Goal: Complete application form

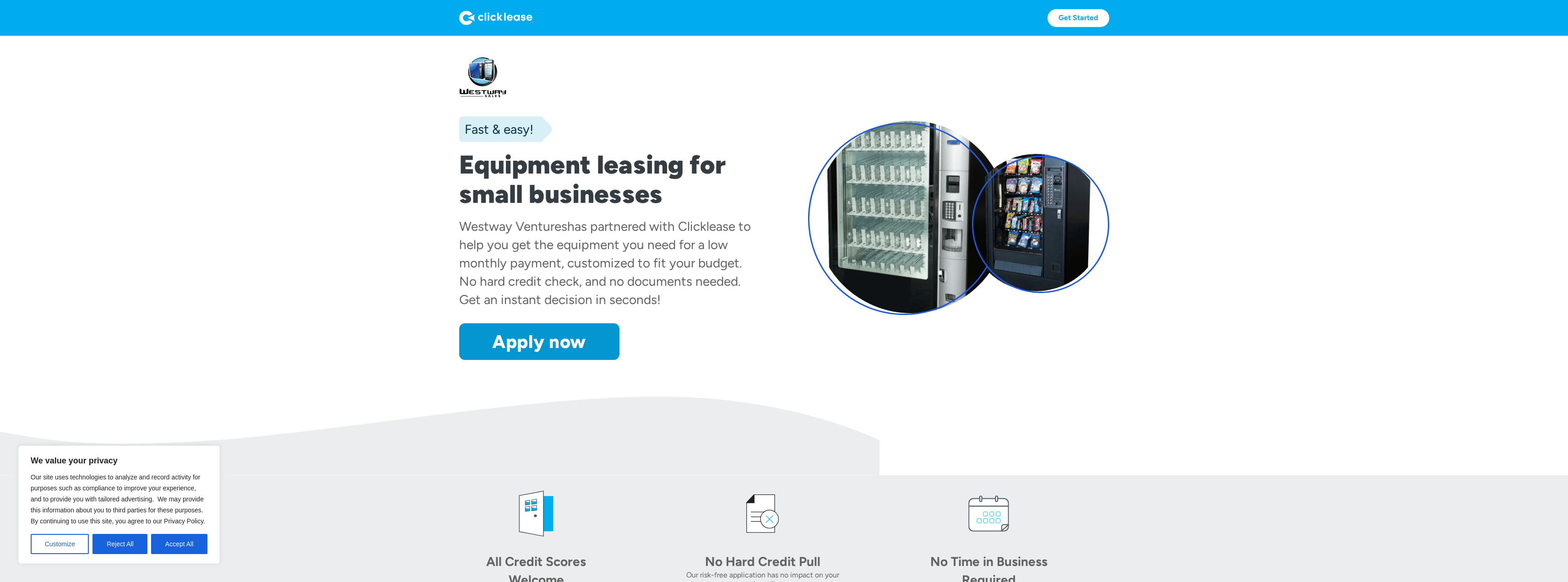
click at [117, 547] on button "Reject All" at bounding box center [120, 544] width 55 height 20
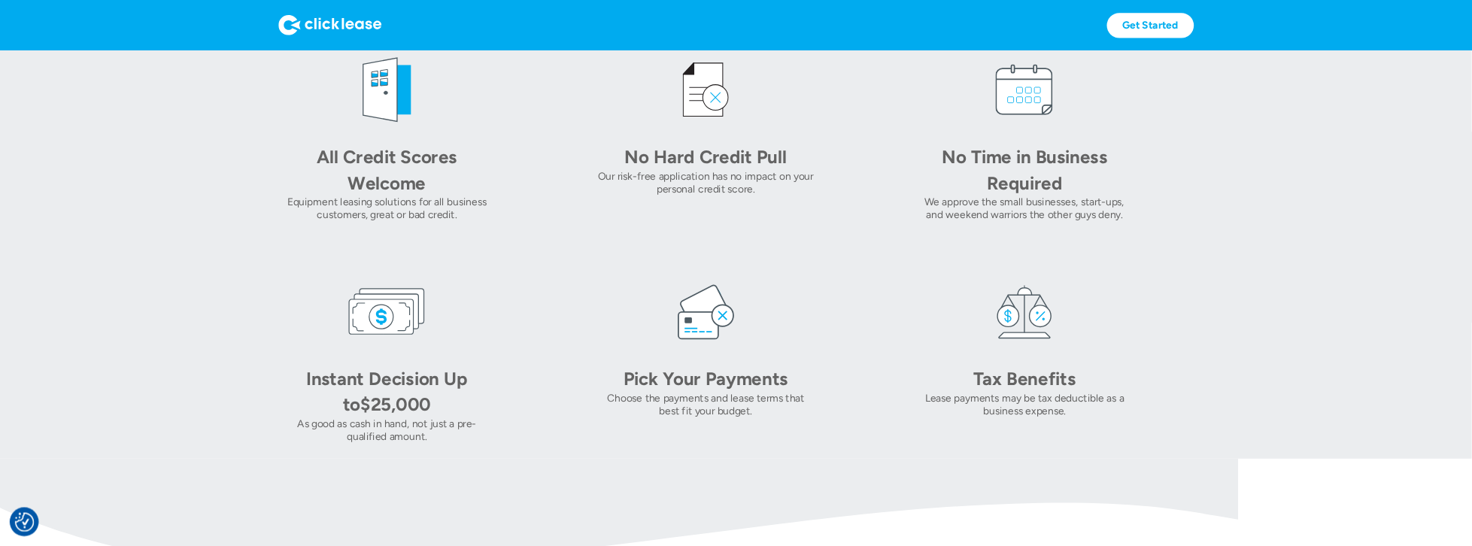
scroll to position [739, 0]
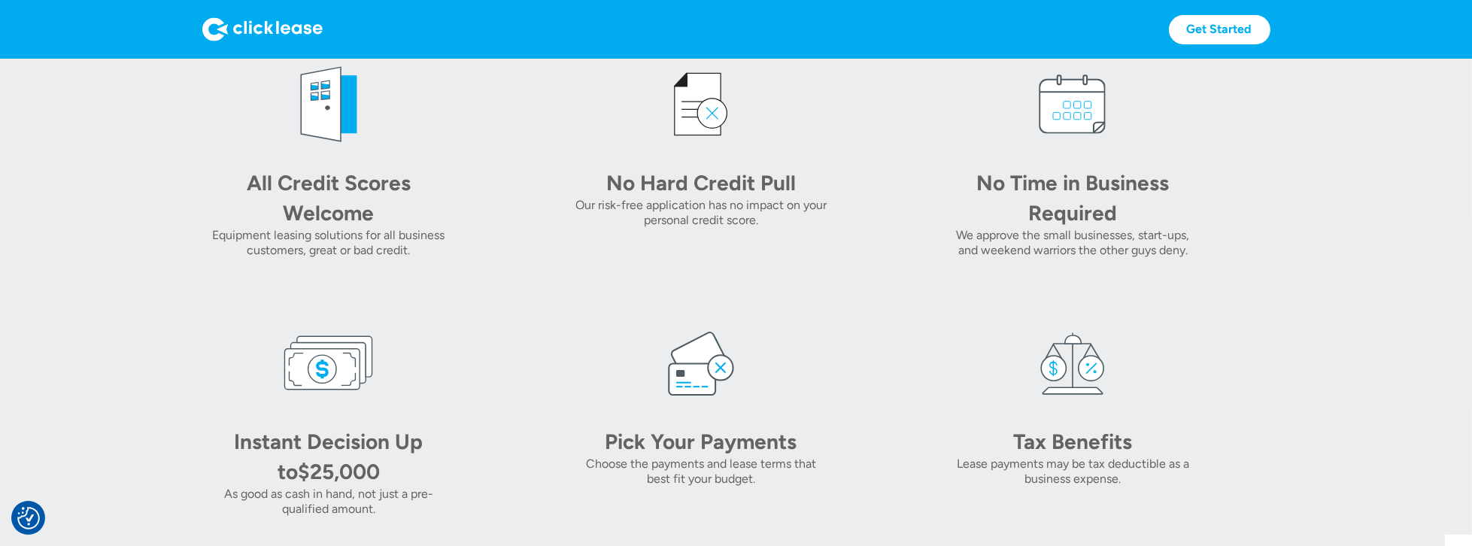
click at [710, 209] on div "Our risk-free application has no impact on your personal credit score." at bounding box center [700, 213] width 253 height 30
drag, startPoint x: 710, startPoint y: 209, endPoint x: 660, endPoint y: 263, distance: 74.0
click at [660, 263] on div "All Credit Scores Welcome Equipment leasing solutions for all business customer…" at bounding box center [736, 287] width 1068 height 457
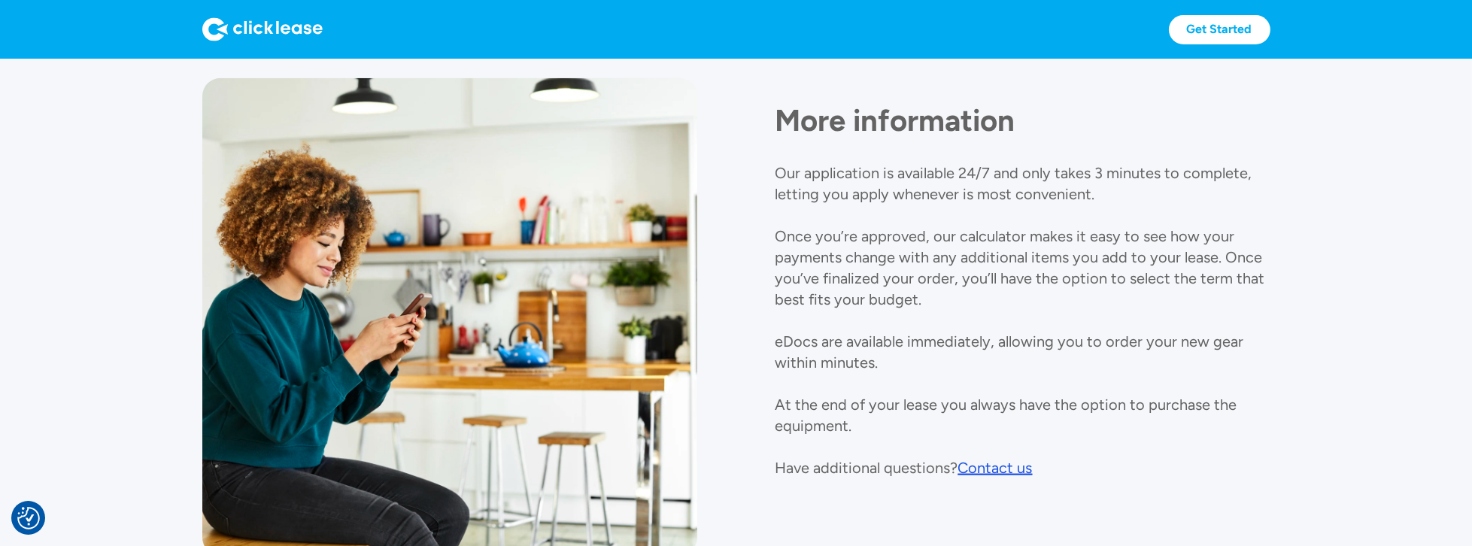
scroll to position [1646, 0]
